Goal: Task Accomplishment & Management: Use online tool/utility

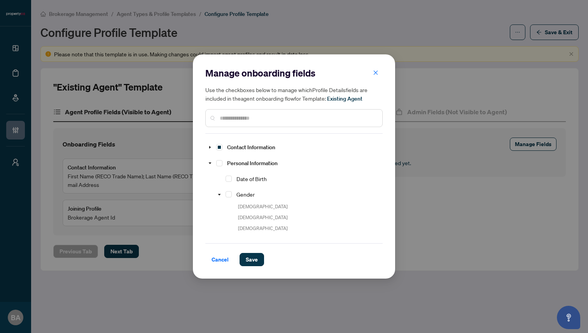
scroll to position [391, 0]
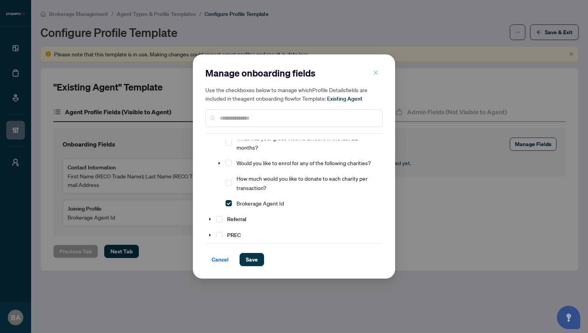
click at [377, 71] on icon "close" at bounding box center [376, 72] width 4 height 4
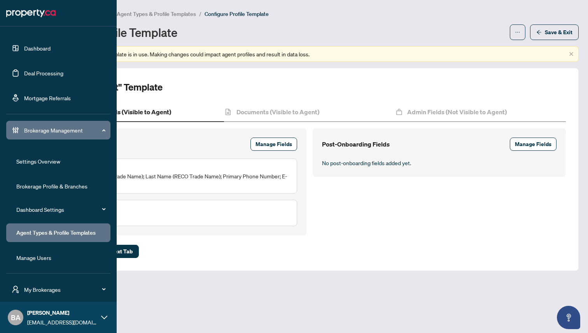
click at [28, 185] on link "Brokerage Profile & Branches" at bounding box center [51, 186] width 71 height 7
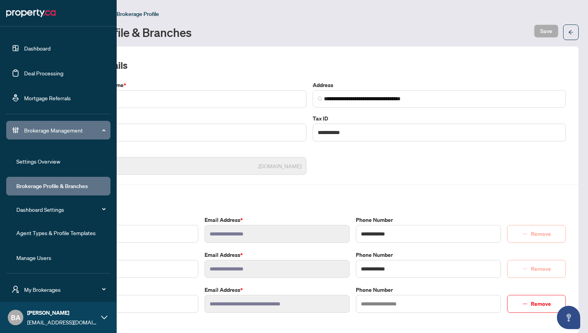
click at [42, 73] on link "Deal Processing" at bounding box center [43, 73] width 39 height 7
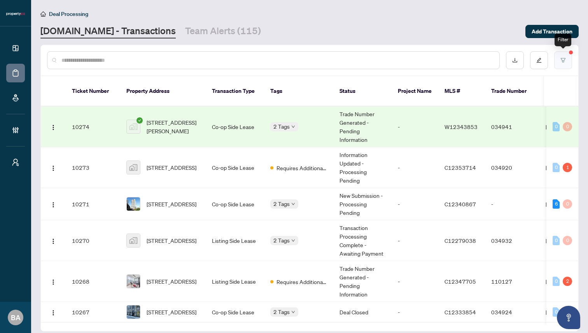
click at [563, 59] on icon "filter" at bounding box center [562, 60] width 5 height 5
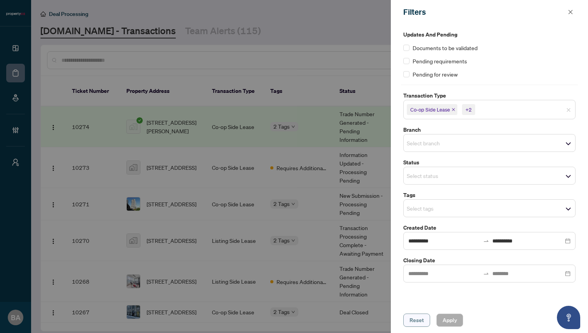
click at [419, 320] on span "Reset" at bounding box center [416, 320] width 14 height 12
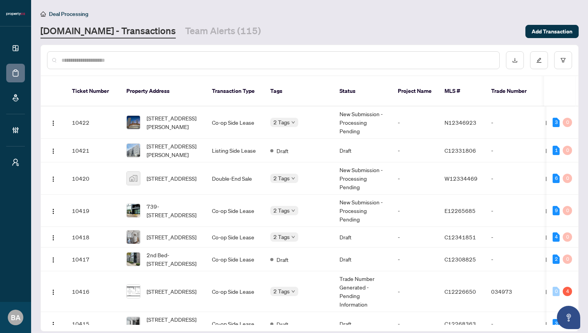
click at [440, 28] on div "Property.ca - Transactions Team Alerts (115)" at bounding box center [280, 31] width 480 height 14
click at [563, 61] on icon "filter" at bounding box center [563, 60] width 5 height 4
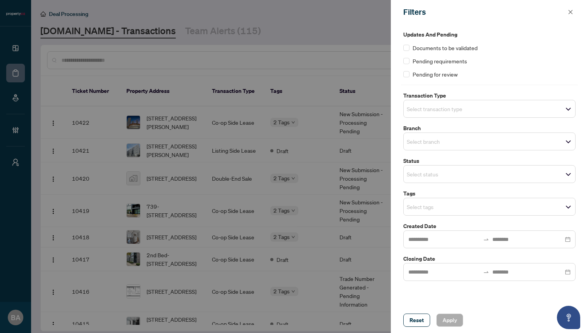
click at [445, 141] on input "search" at bounding box center [434, 141] width 54 height 9
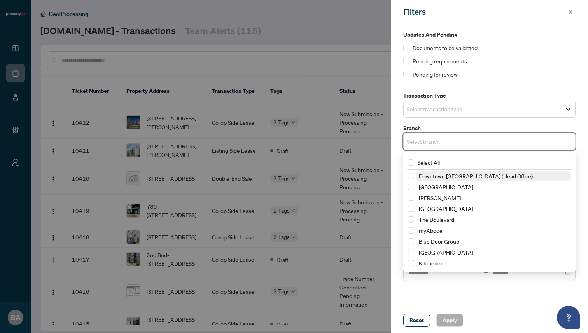
click at [396, 165] on div "Updates and Pending Documents to be validated Pending requirements Pending for …" at bounding box center [489, 165] width 197 height 283
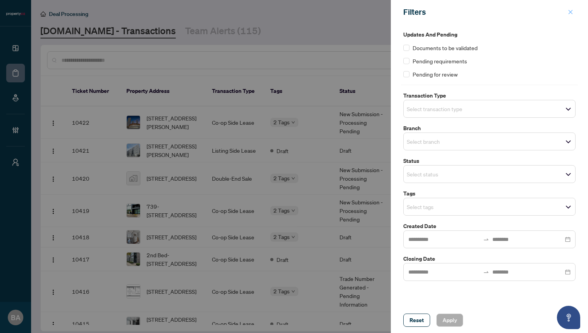
click at [569, 11] on icon "close" at bounding box center [570, 12] width 4 height 4
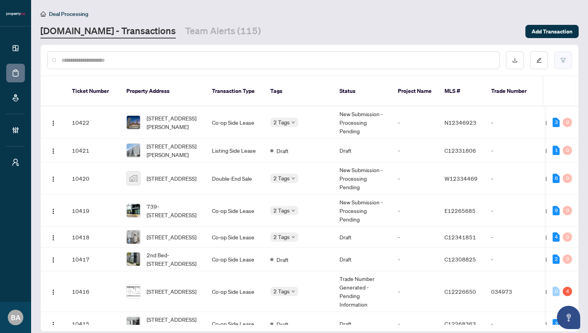
click at [565, 59] on icon "filter" at bounding box center [562, 60] width 5 height 5
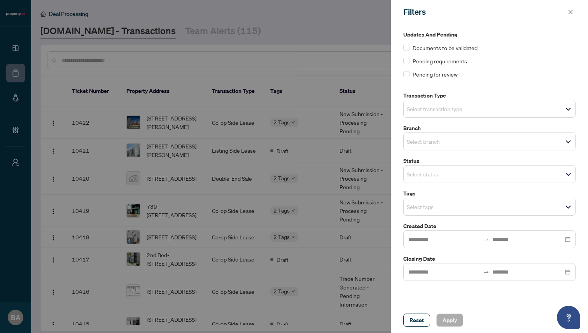
click at [438, 173] on input "search" at bounding box center [434, 173] width 54 height 9
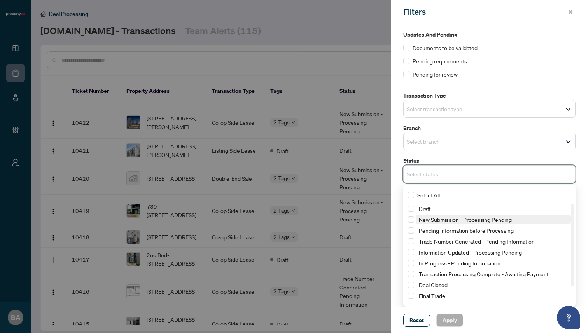
click at [439, 220] on span "New Submission - Processing Pending" at bounding box center [465, 219] width 93 height 7
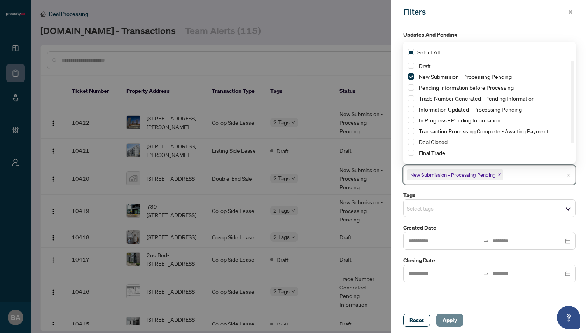
click at [446, 323] on span "Apply" at bounding box center [449, 320] width 14 height 12
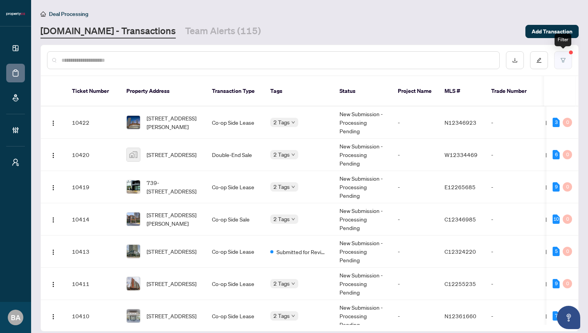
click at [562, 61] on icon "filter" at bounding box center [562, 60] width 5 height 5
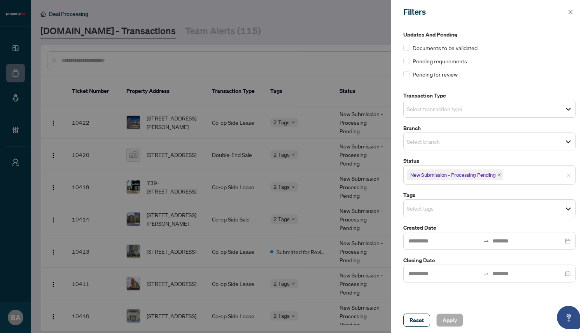
click at [499, 174] on icon "close" at bounding box center [499, 175] width 4 height 4
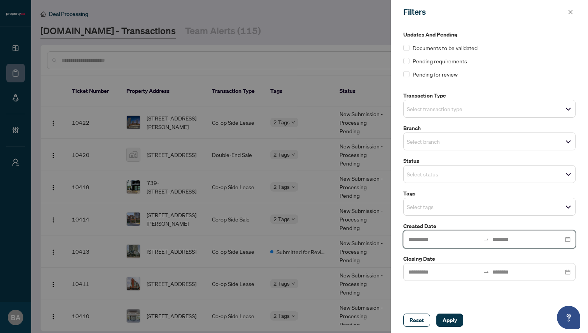
click at [470, 238] on input at bounding box center [444, 239] width 72 height 9
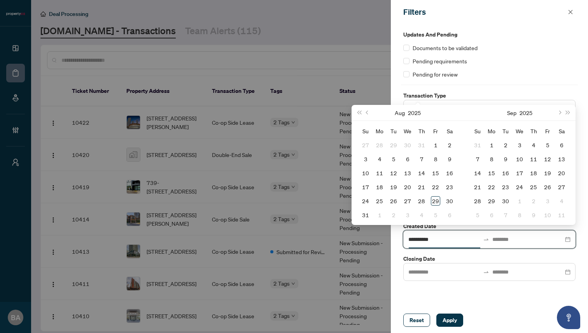
type input "**********"
click at [415, 26] on div "Updates and Pending Documents to be validated Pending requirements Pending for …" at bounding box center [489, 165] width 197 height 283
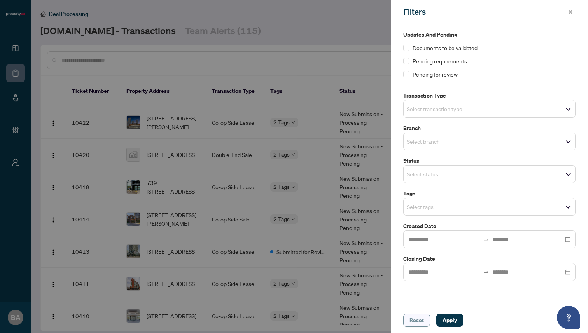
click at [417, 318] on span "Reset" at bounding box center [416, 320] width 14 height 12
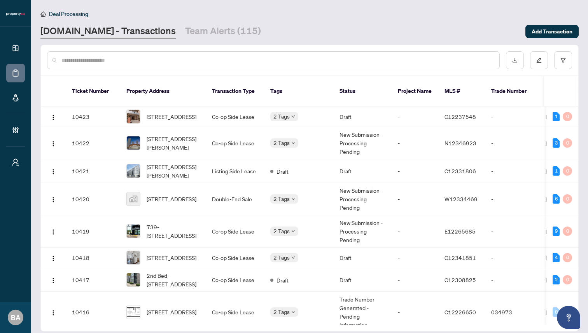
click at [333, 21] on div "Deal Processing Property.ca - Transactions Team Alerts (115) Add Transaction" at bounding box center [309, 23] width 538 height 29
